Goal: Navigation & Orientation: Find specific page/section

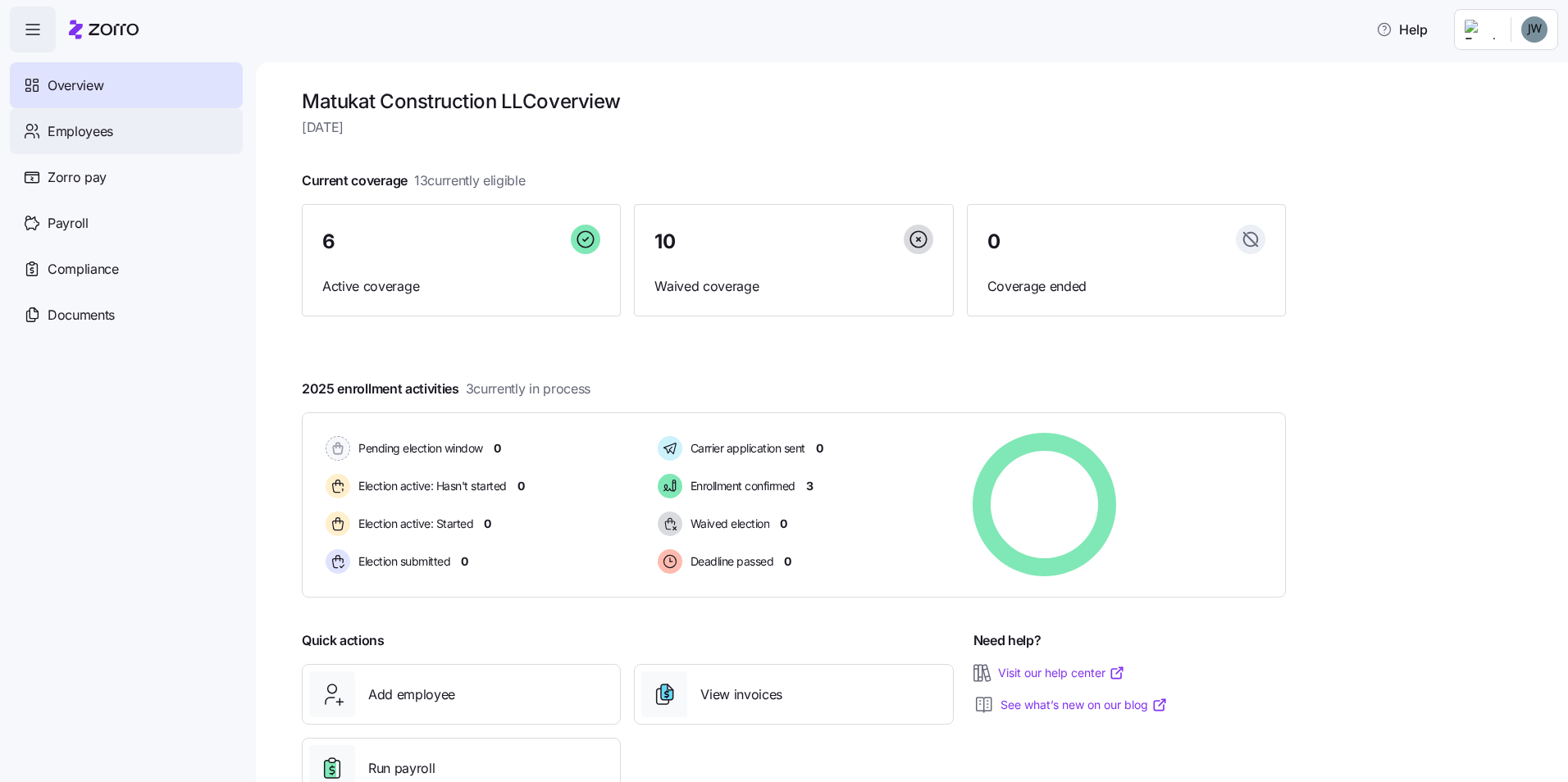
click at [70, 121] on span "Employees" at bounding box center [81, 131] width 66 height 20
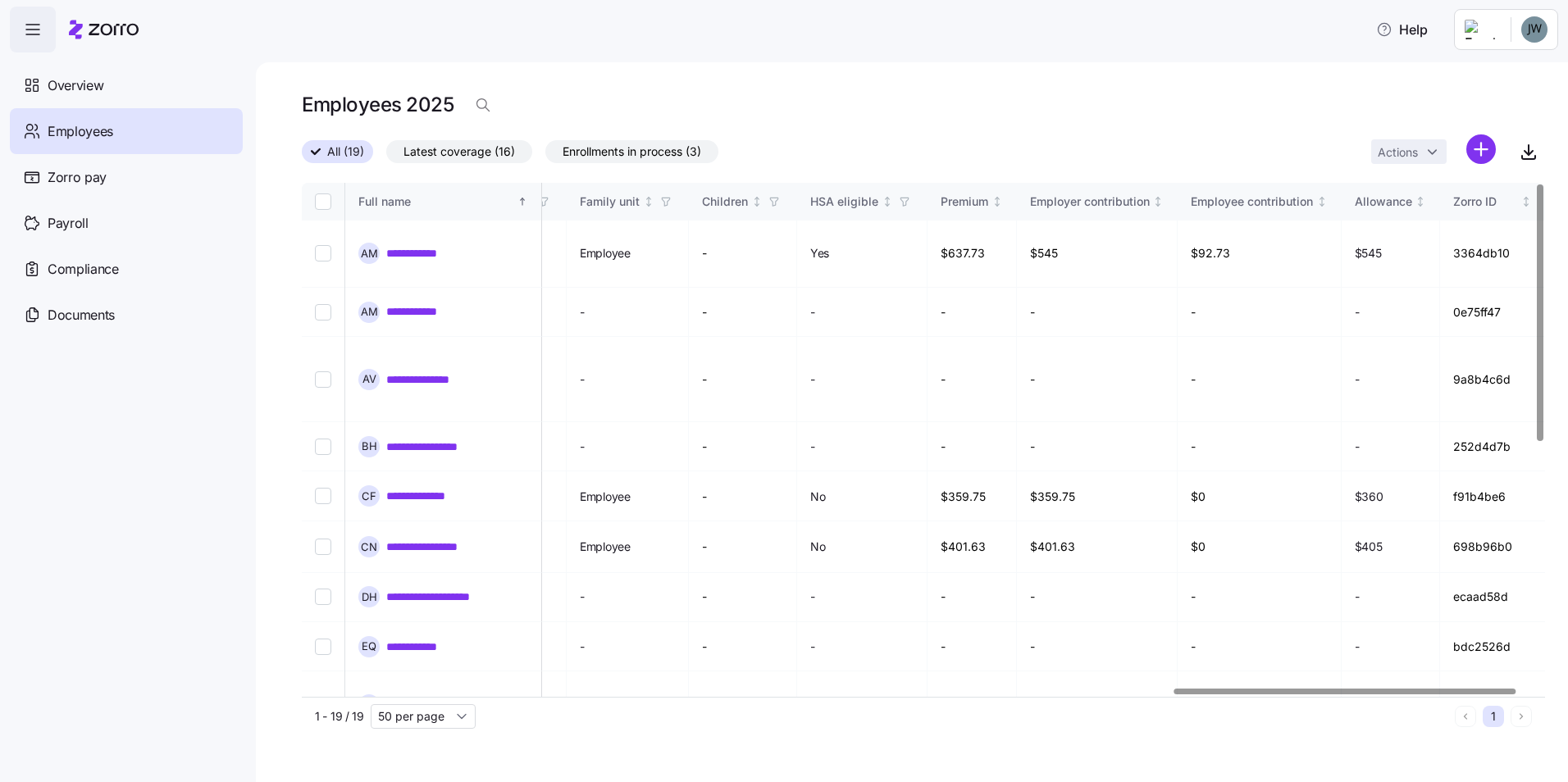
scroll to position [0, 3233]
click at [1534, 695] on div at bounding box center [1364, 691] width 342 height 6
